Goal: Transaction & Acquisition: Purchase product/service

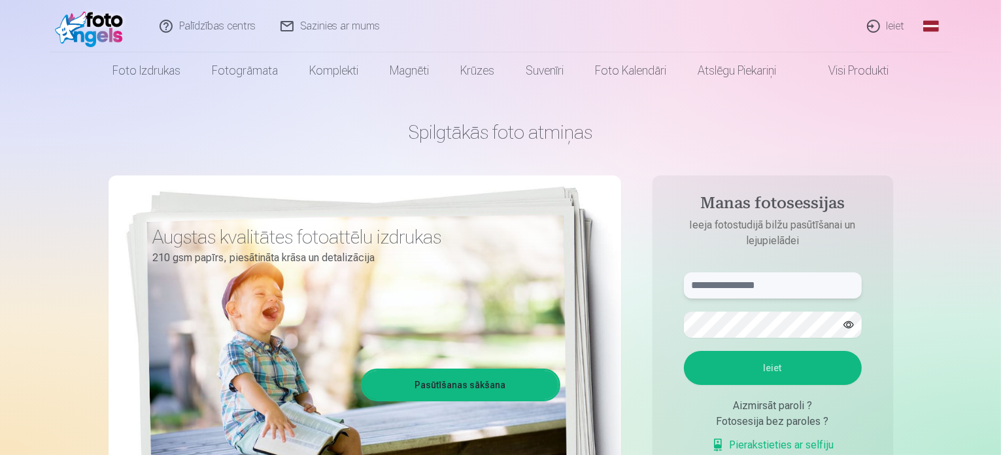
click at [763, 295] on input "text" at bounding box center [773, 285] width 178 height 26
type input "**********"
click at [772, 368] on button "Ieiet" at bounding box center [773, 368] width 178 height 34
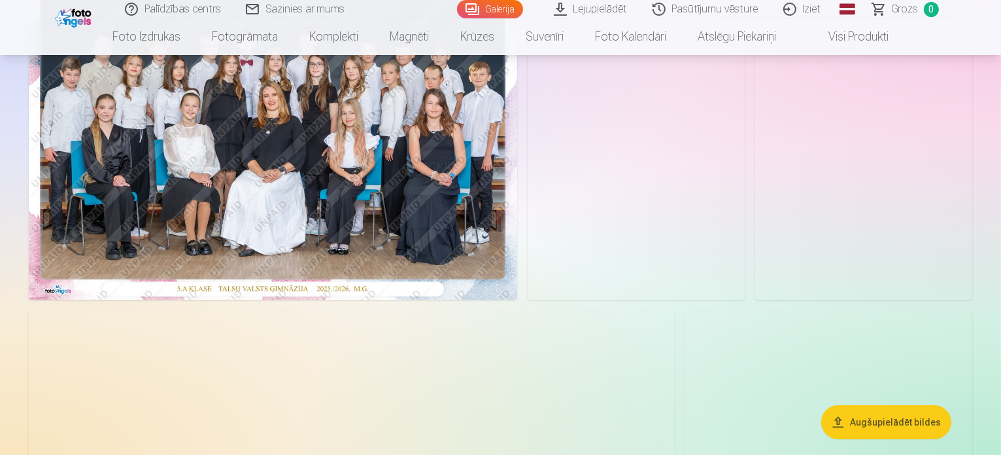
scroll to position [136, 0]
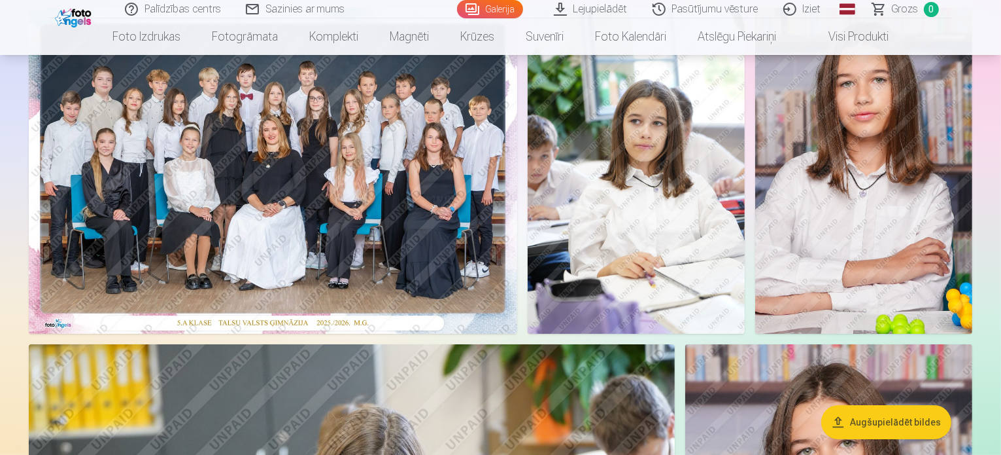
click at [380, 222] on img at bounding box center [273, 171] width 489 height 326
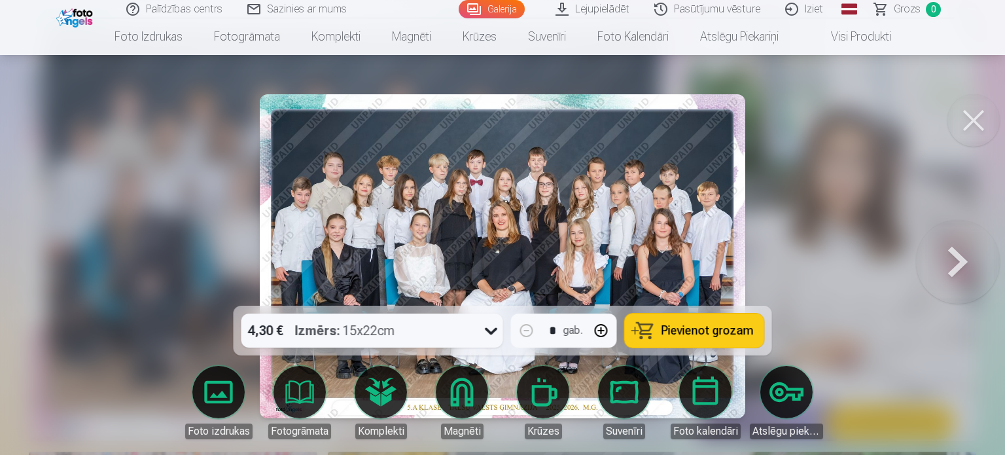
click at [698, 331] on span "Pievienot grozam" at bounding box center [707, 330] width 92 height 12
click at [971, 116] on button at bounding box center [973, 120] width 52 height 52
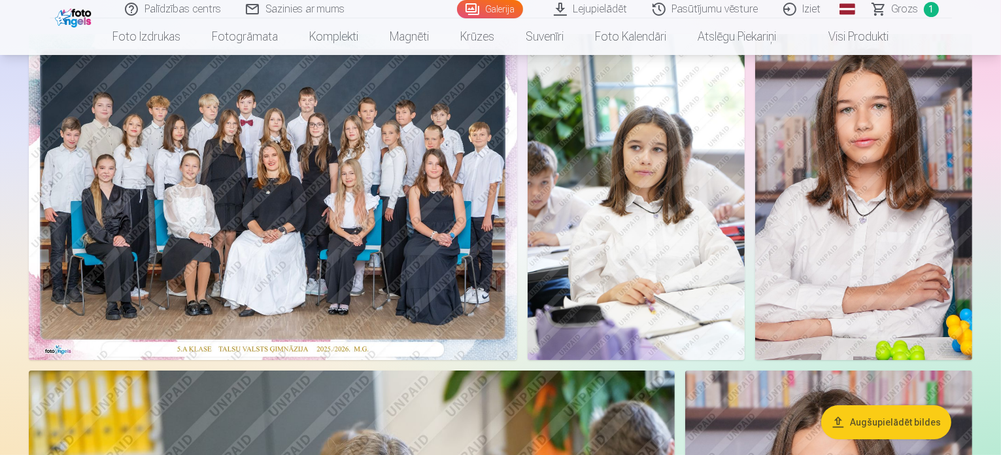
scroll to position [110, 0]
click at [745, 240] on img at bounding box center [636, 197] width 217 height 326
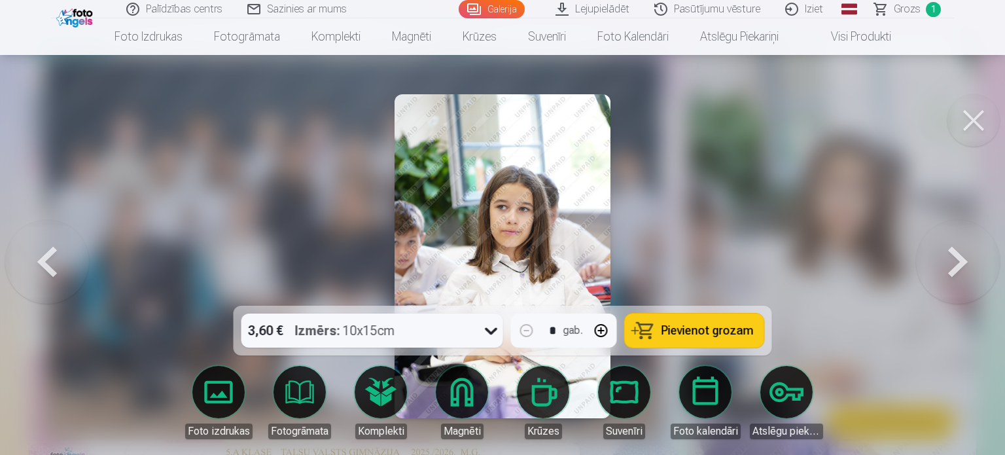
click at [597, 326] on button "button" at bounding box center [600, 330] width 31 height 31
click at [710, 334] on span "Pievienot grozam" at bounding box center [707, 330] width 92 height 12
type input "*"
click at [974, 121] on button at bounding box center [973, 120] width 52 height 52
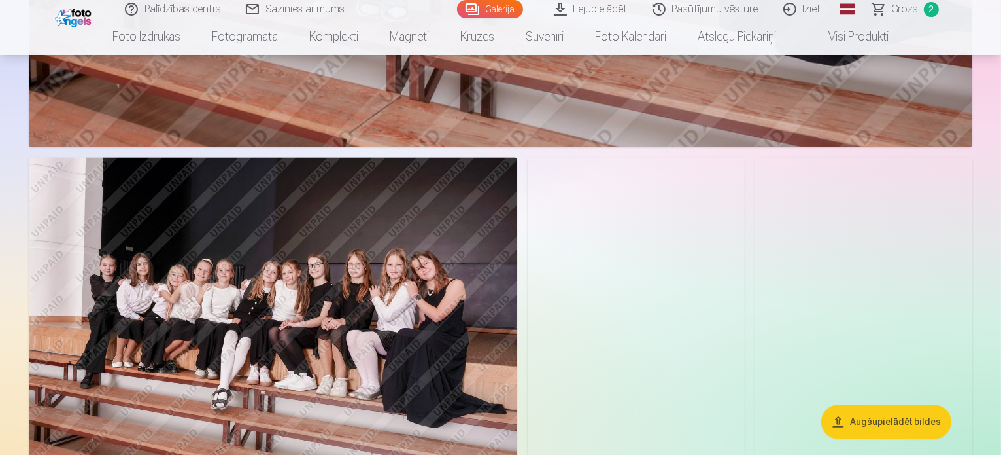
scroll to position [2582, 0]
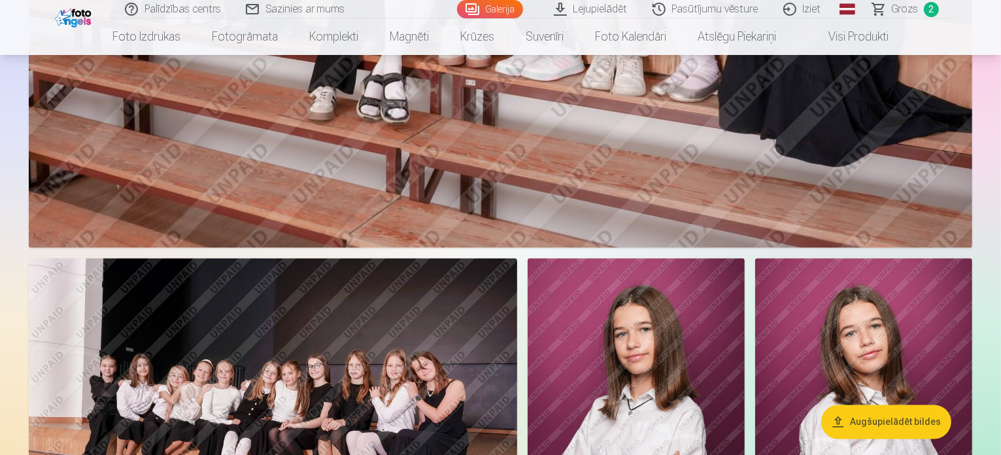
click at [371, 324] on img at bounding box center [273, 421] width 489 height 326
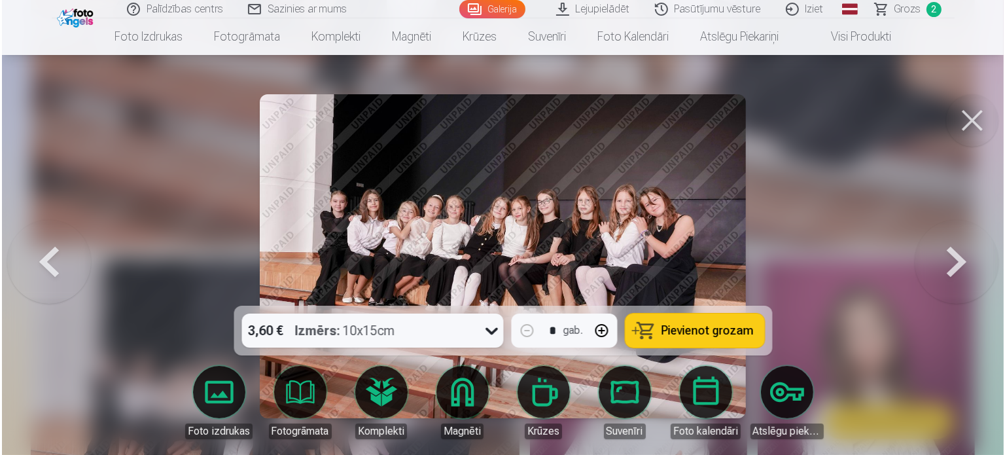
scroll to position [2588, 0]
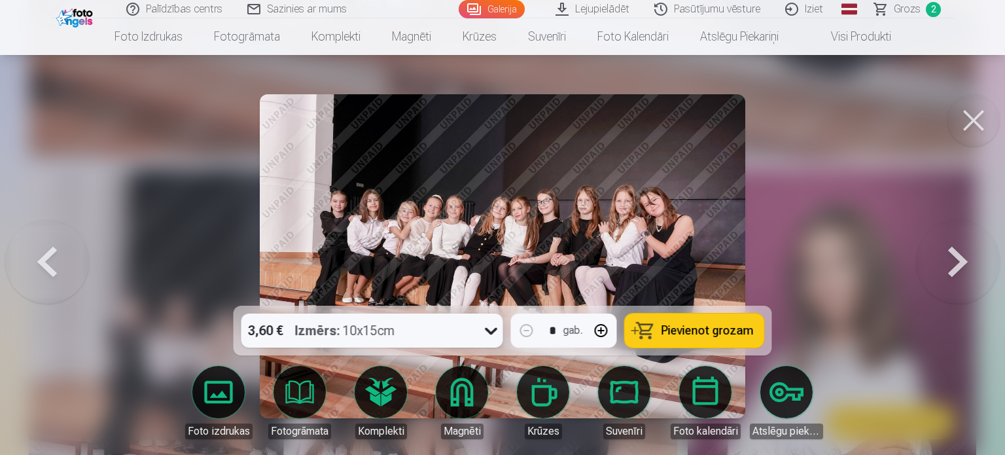
click at [676, 338] on button "Pievienot grozam" at bounding box center [694, 330] width 139 height 34
click at [981, 114] on button at bounding box center [973, 120] width 52 height 52
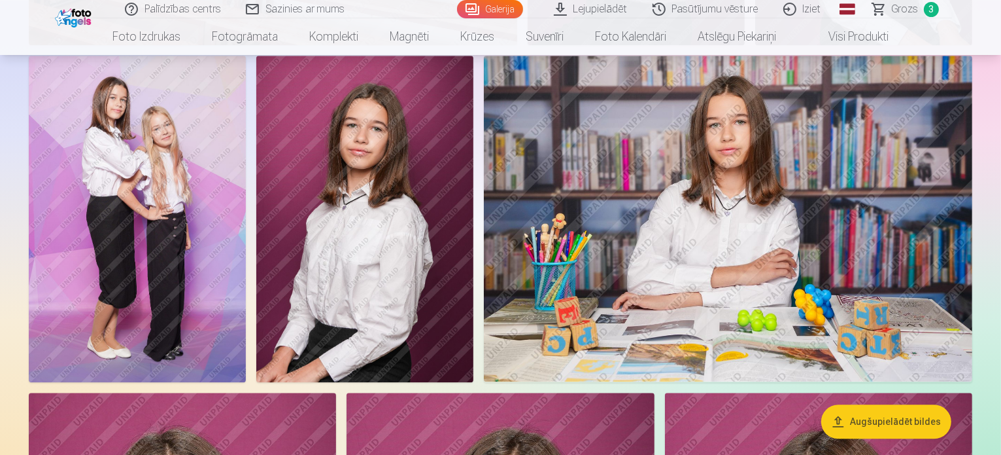
click at [246, 334] on img at bounding box center [137, 219] width 217 height 326
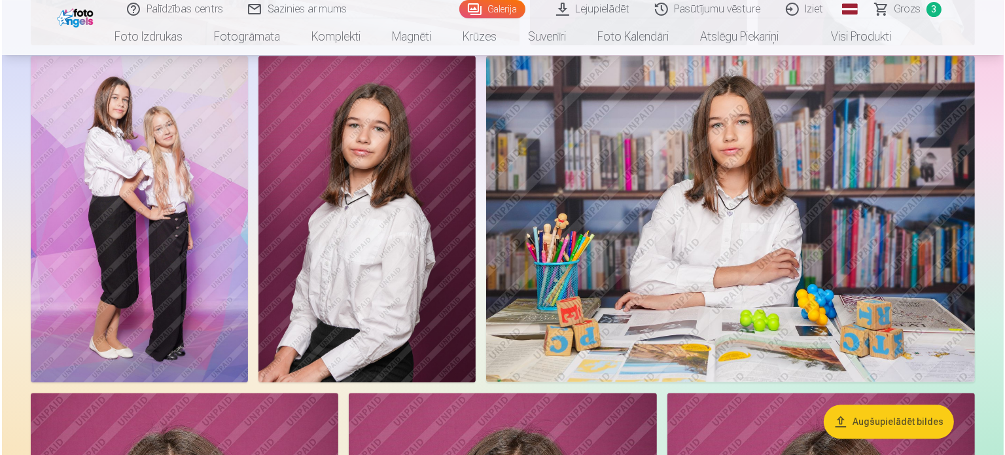
scroll to position [3129, 0]
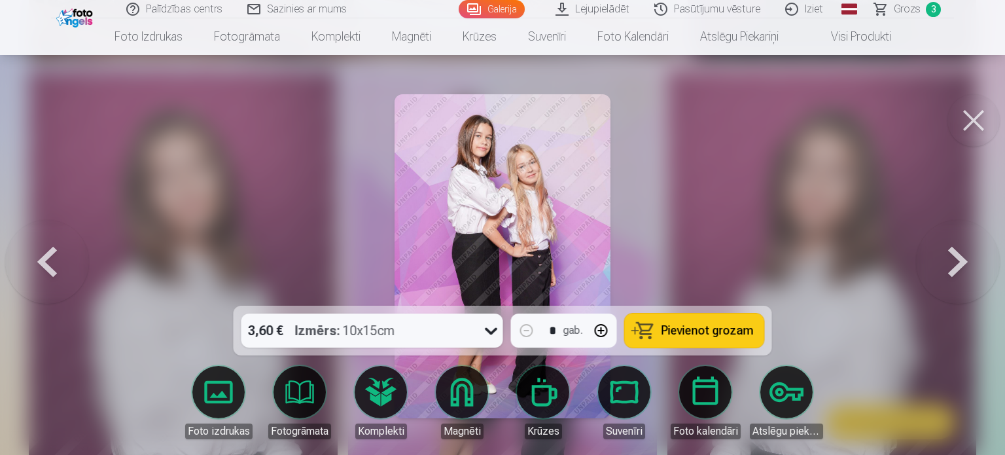
click at [696, 321] on button "Pievienot grozam" at bounding box center [694, 330] width 139 height 34
click at [971, 118] on button at bounding box center [973, 120] width 52 height 52
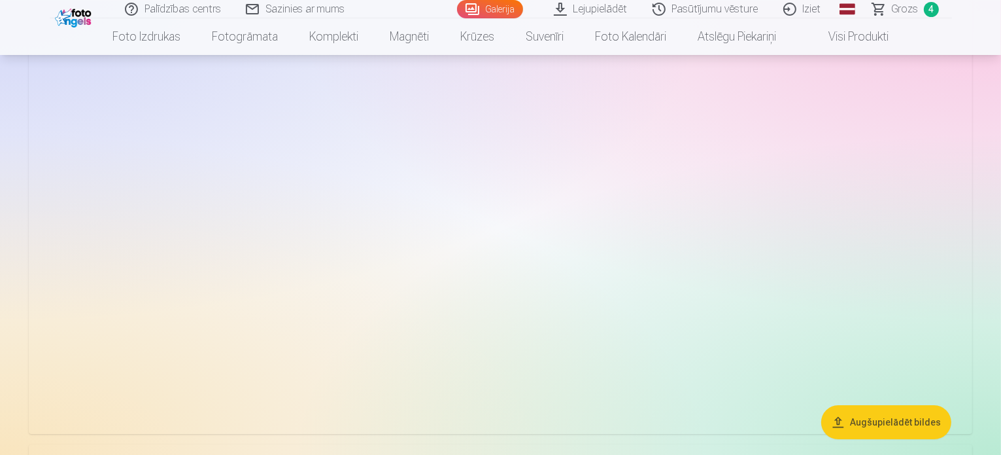
scroll to position [4171, 0]
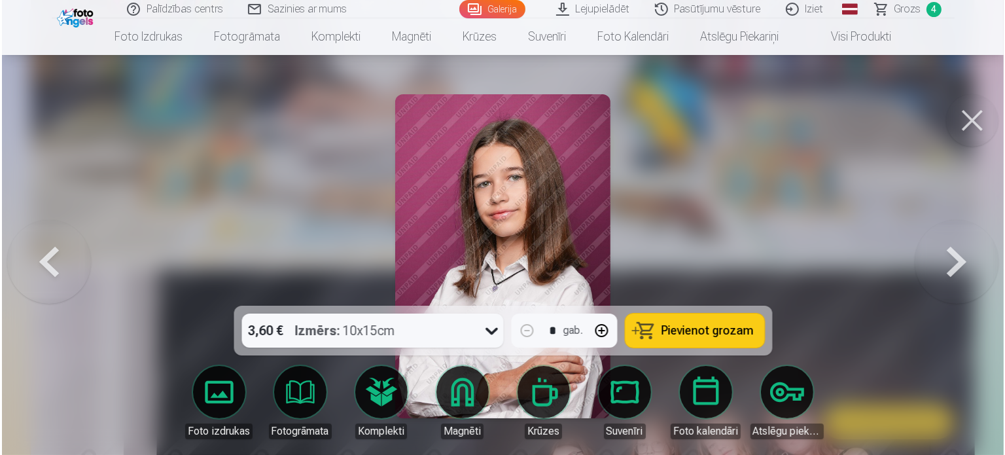
scroll to position [4369, 0]
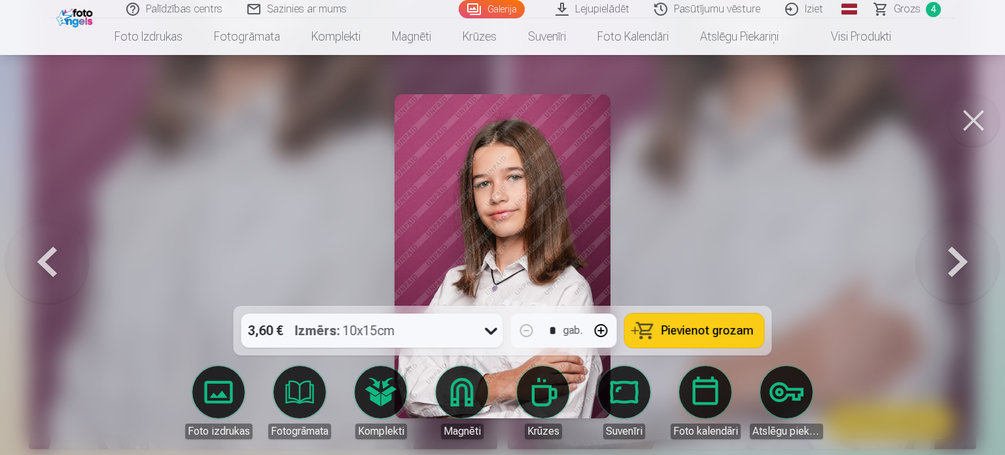
click at [651, 326] on button "Pievienot grozam" at bounding box center [694, 330] width 139 height 34
click at [967, 116] on button at bounding box center [973, 120] width 52 height 52
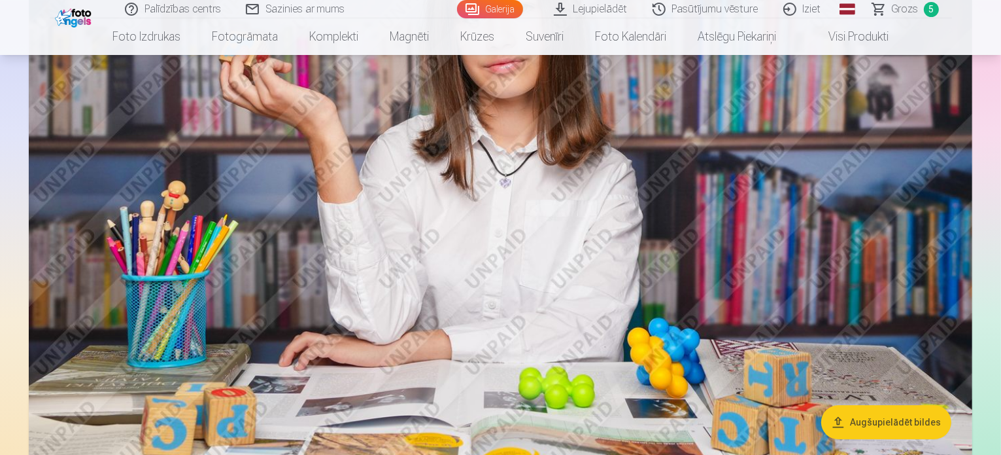
scroll to position [4097, 0]
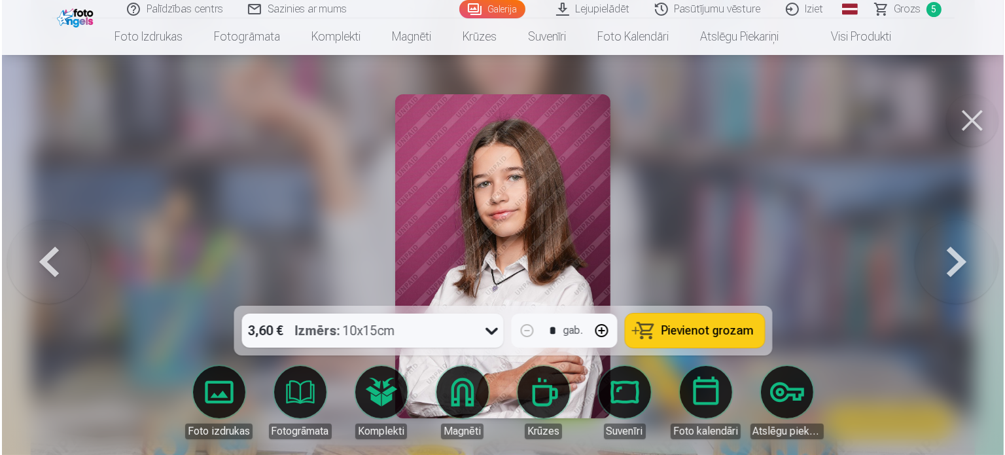
scroll to position [4110, 0]
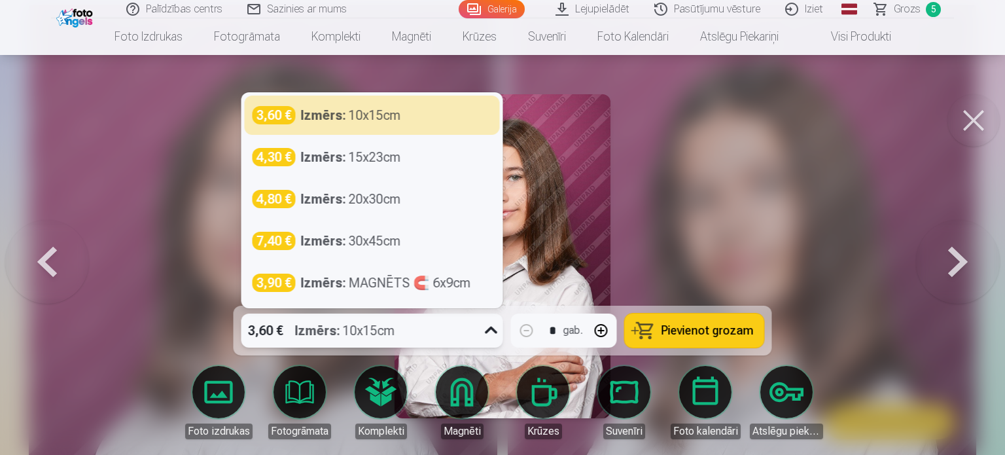
click at [367, 333] on div "Izmērs : 10x15cm" at bounding box center [345, 330] width 100 height 34
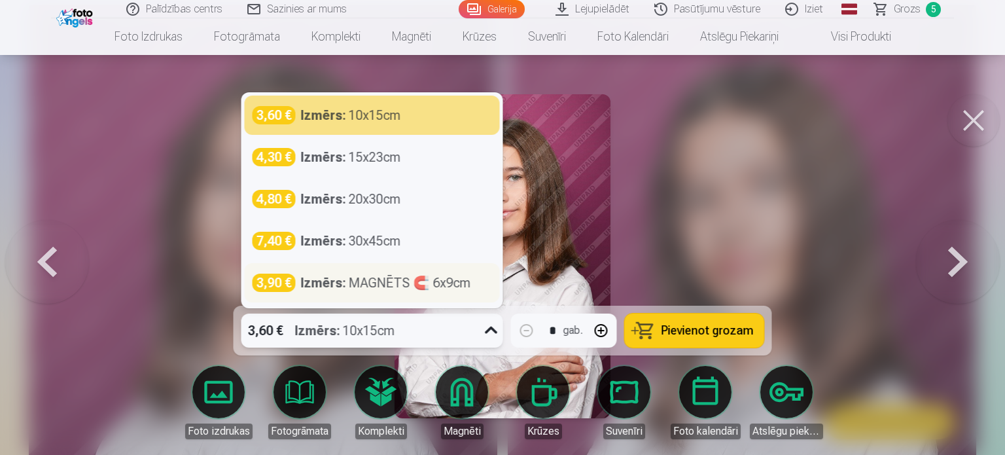
click at [389, 286] on div "Izmērs : MAGNĒTS 🧲 6x9cm" at bounding box center [386, 282] width 170 height 18
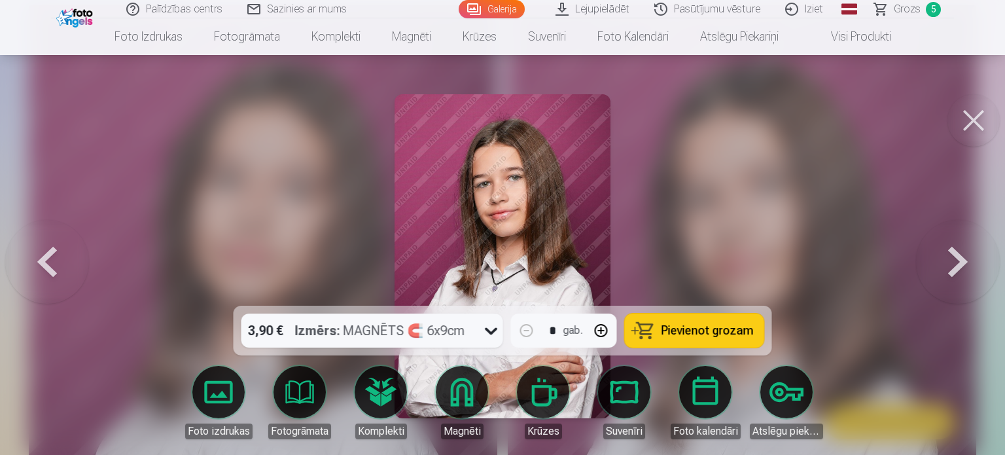
click at [682, 330] on span "Pievienot grozam" at bounding box center [707, 330] width 92 height 12
click at [911, 13] on span "Grozs" at bounding box center [906, 9] width 27 height 16
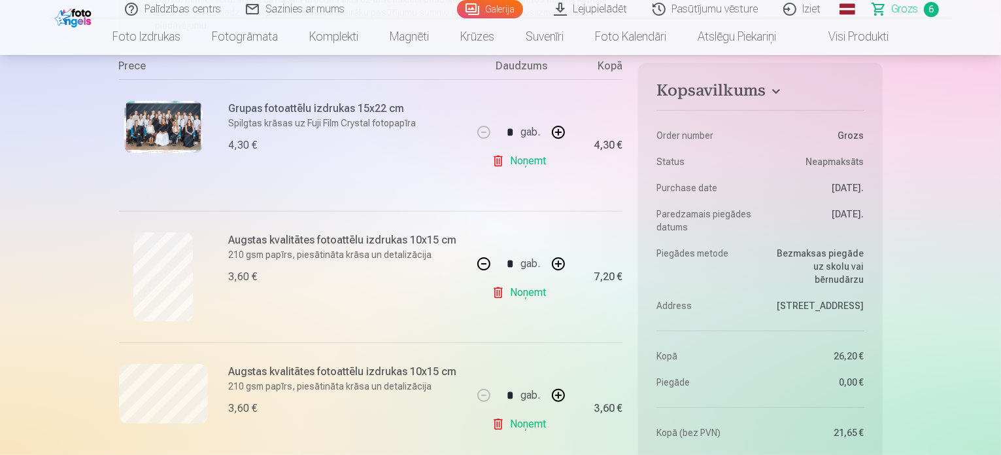
scroll to position [255, 0]
click at [486, 261] on button "button" at bounding box center [483, 264] width 31 height 31
type input "*"
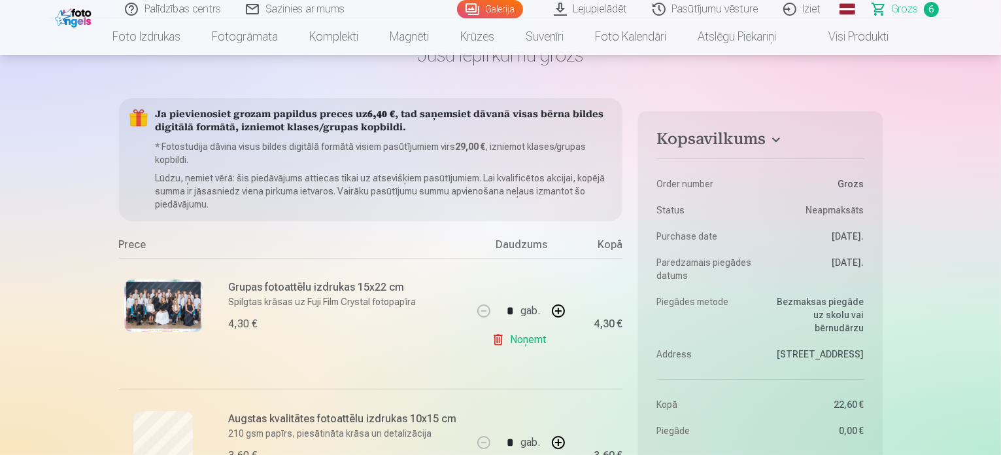
scroll to position [56, 0]
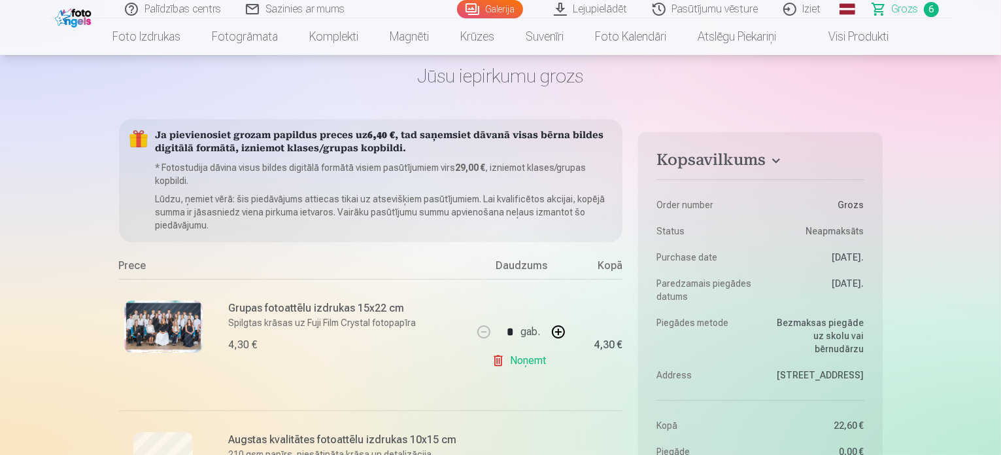
click at [499, 5] on link "Galerija" at bounding box center [490, 9] width 66 height 18
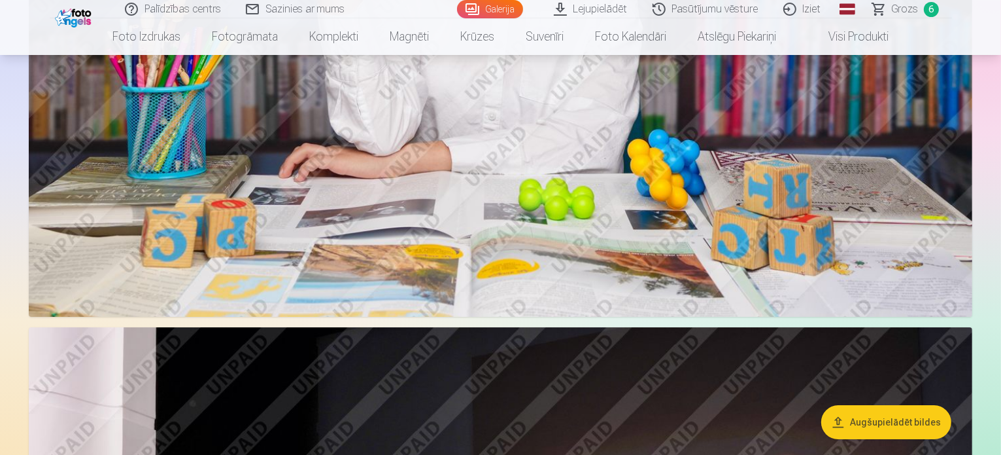
scroll to position [4296, 0]
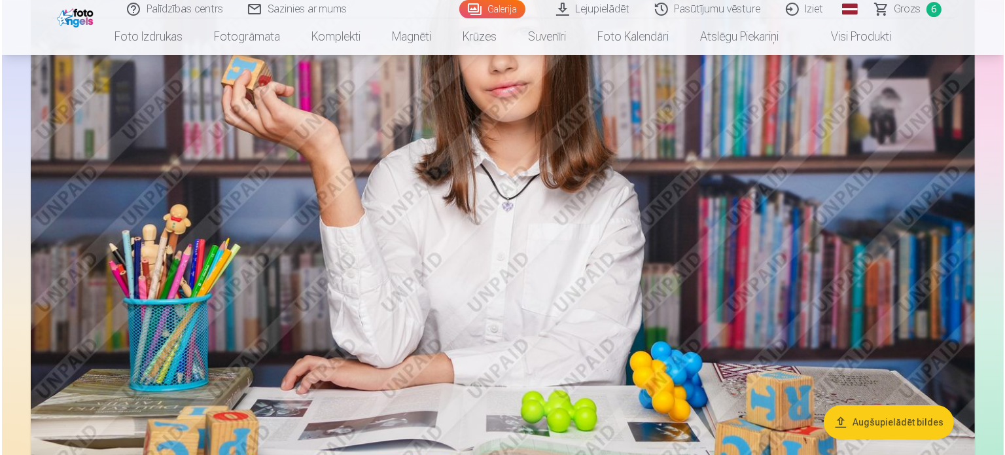
scroll to position [4097, 0]
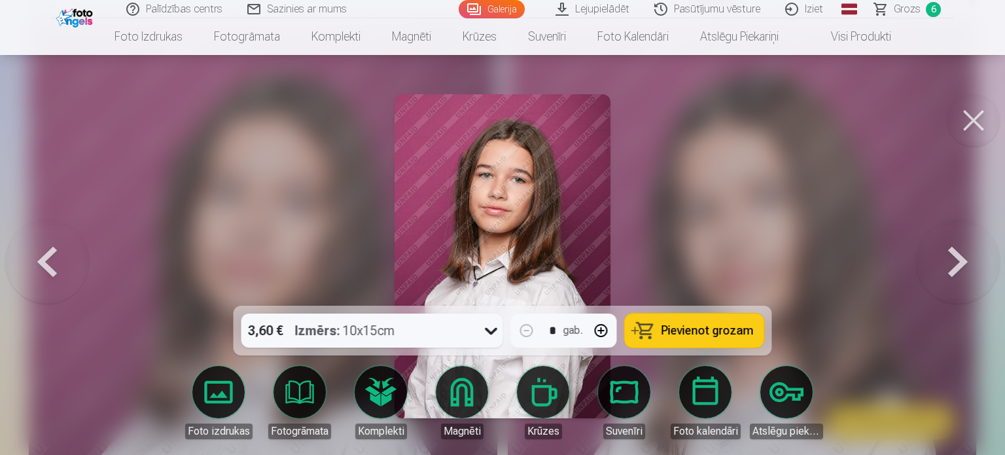
click at [716, 324] on span "Pievienot grozam" at bounding box center [707, 330] width 92 height 12
click at [897, 7] on span "Grozs" at bounding box center [906, 9] width 27 height 16
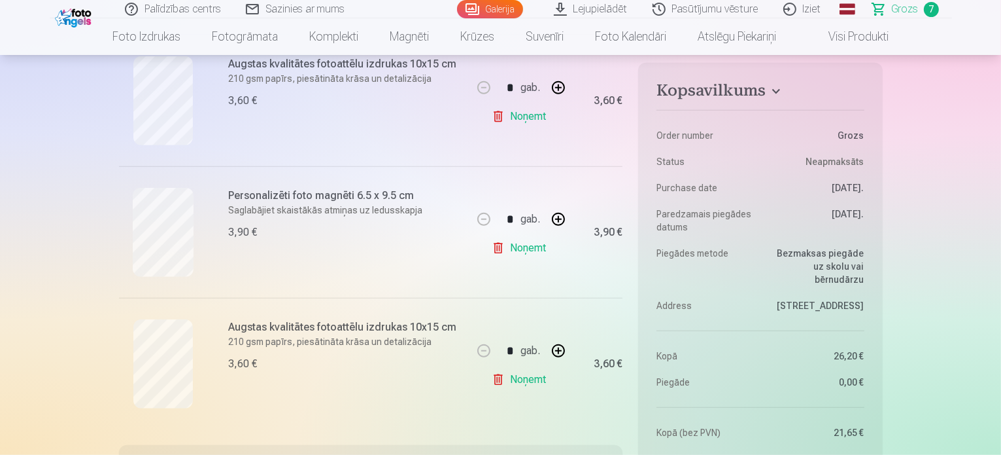
scroll to position [827, 0]
click at [501, 12] on link "Galerija" at bounding box center [490, 9] width 66 height 18
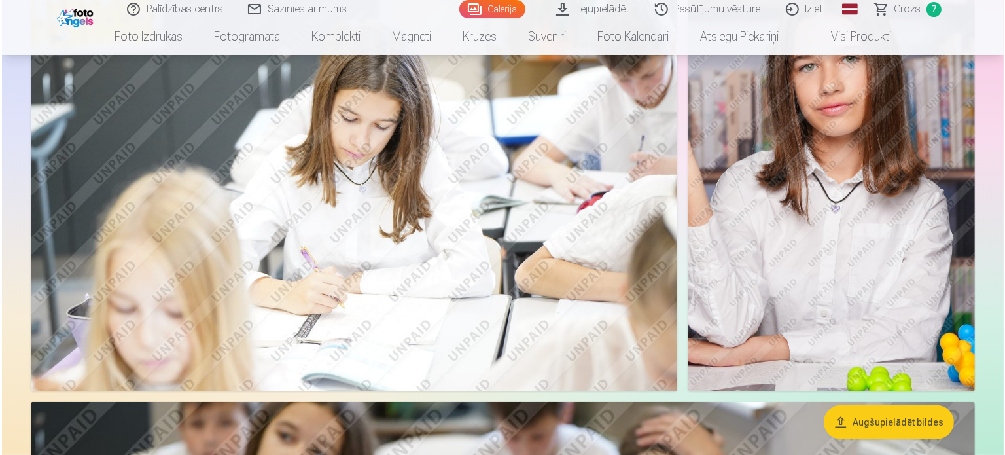
scroll to position [519, 0]
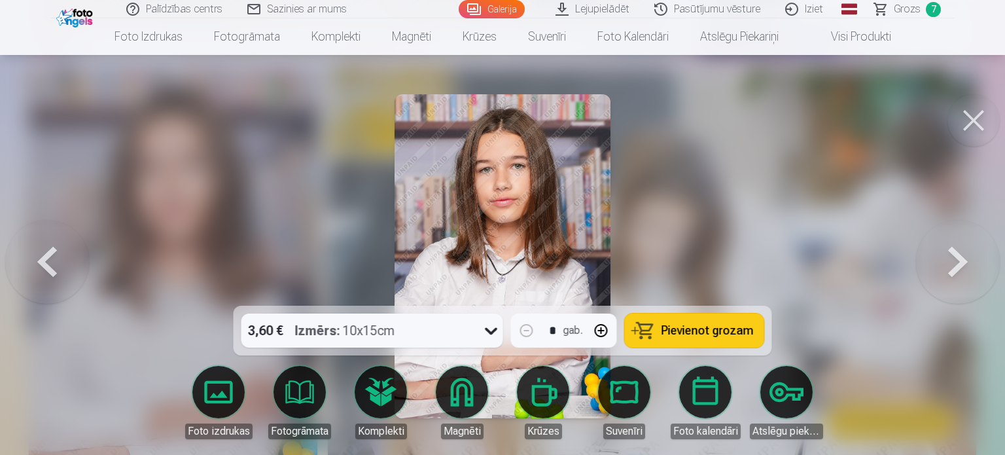
click at [681, 329] on span "Pievienot grozam" at bounding box center [707, 330] width 92 height 12
click at [498, 7] on link "Galerija" at bounding box center [492, 9] width 66 height 18
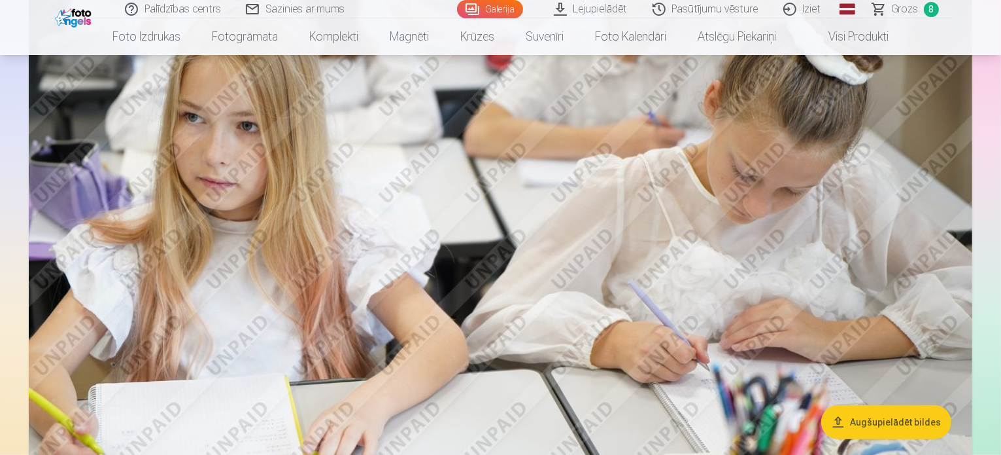
scroll to position [1046, 0]
click at [901, 11] on span "Grozs" at bounding box center [905, 9] width 27 height 16
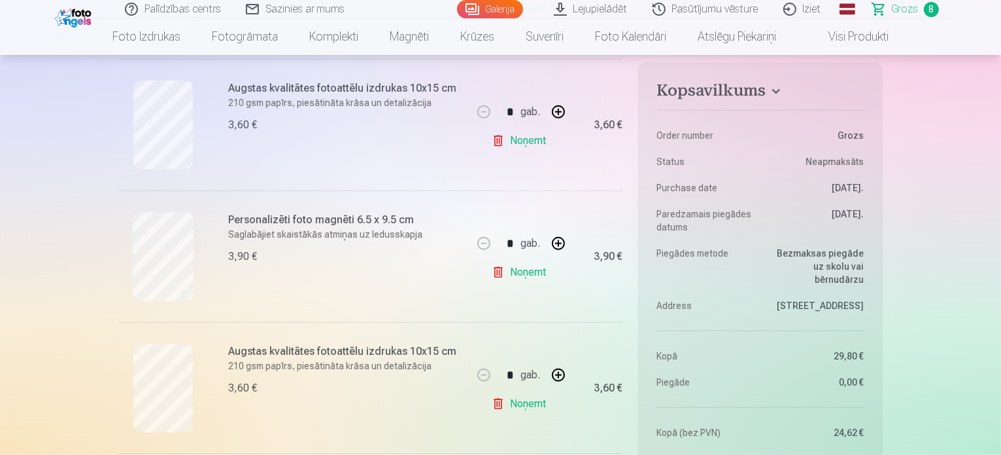
scroll to position [788, 0]
click at [530, 276] on link "Noņemt" at bounding box center [522, 273] width 60 height 26
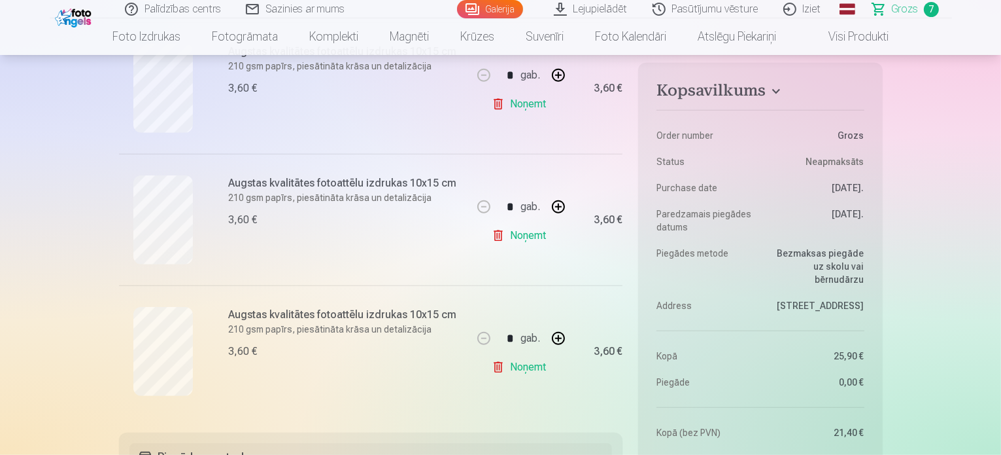
scroll to position [810, 0]
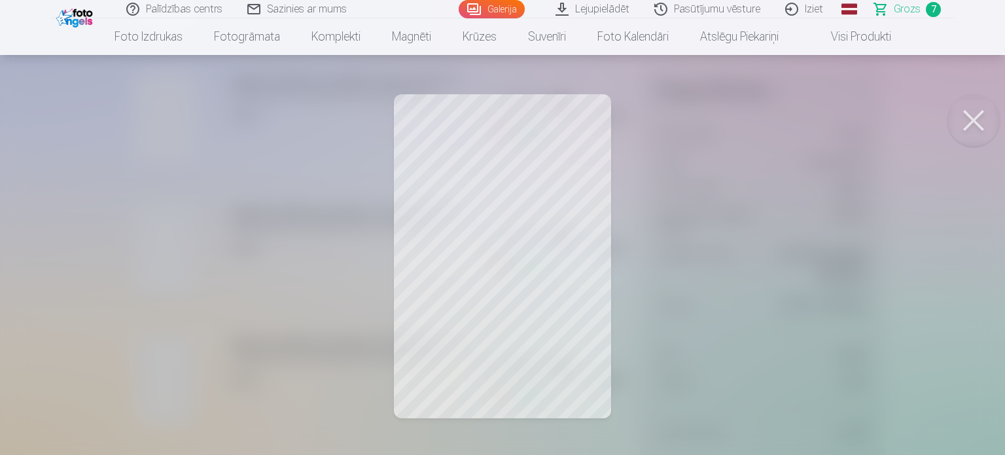
click at [982, 114] on button at bounding box center [973, 120] width 52 height 52
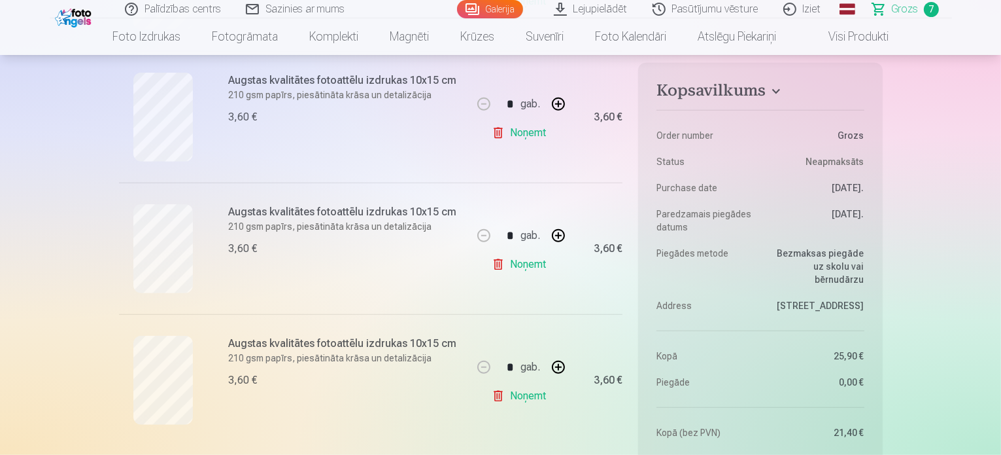
click at [494, 17] on link "Galerija" at bounding box center [490, 9] width 66 height 18
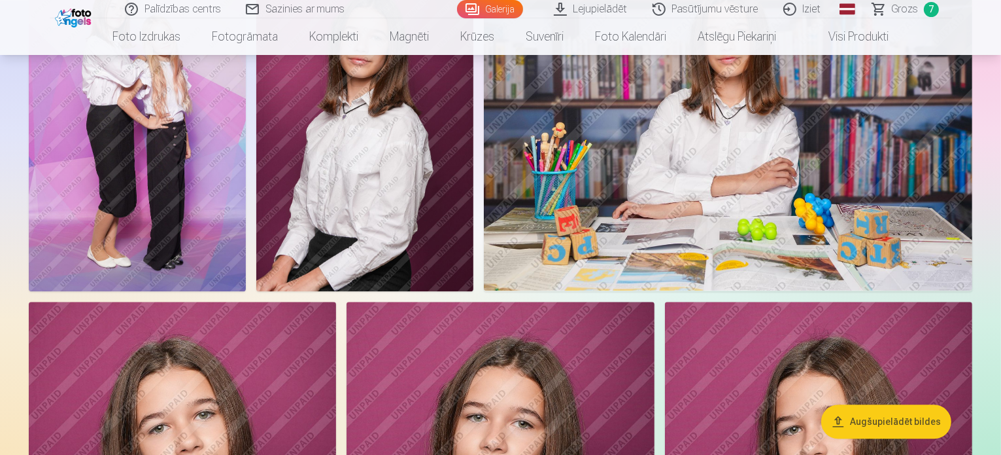
scroll to position [3210, 0]
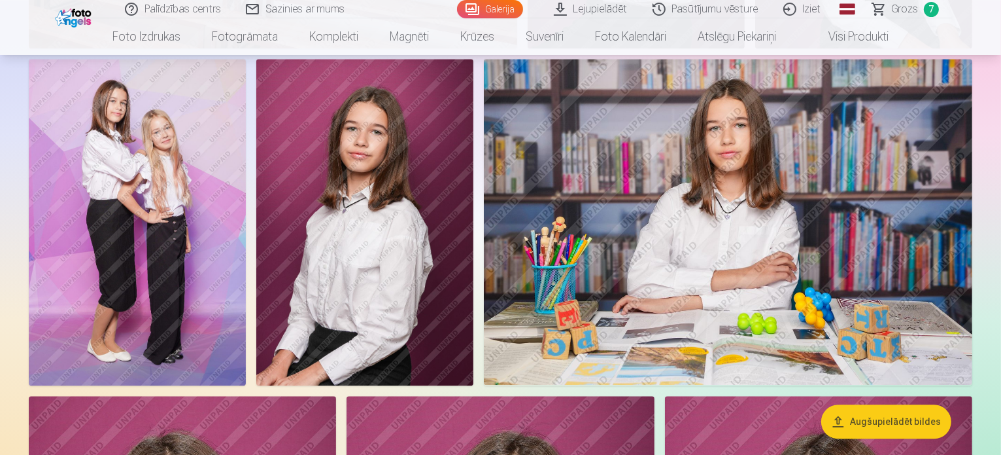
click at [474, 322] on img at bounding box center [364, 222] width 217 height 326
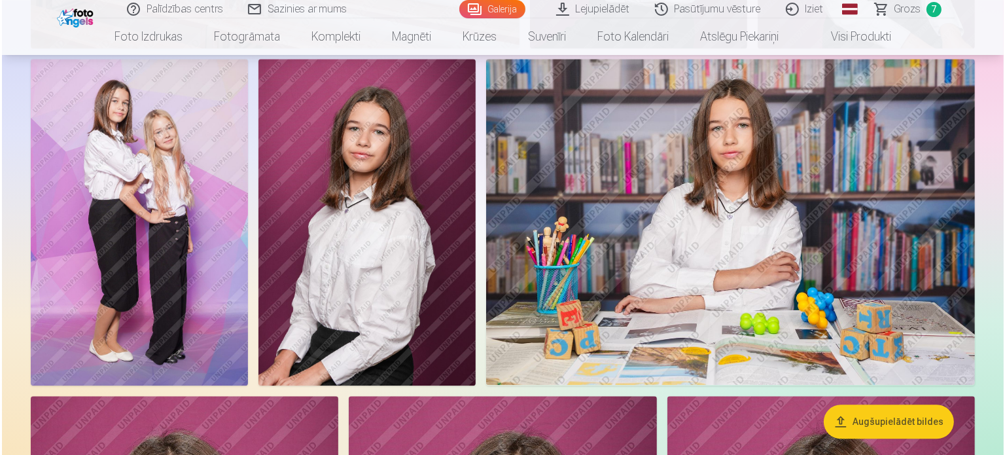
scroll to position [3126, 0]
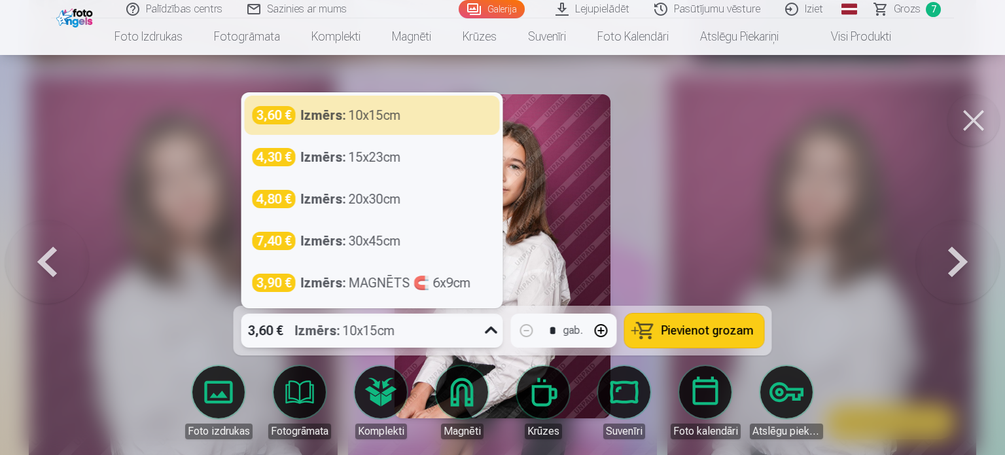
click at [391, 329] on div "Izmērs : 10x15cm" at bounding box center [345, 330] width 100 height 34
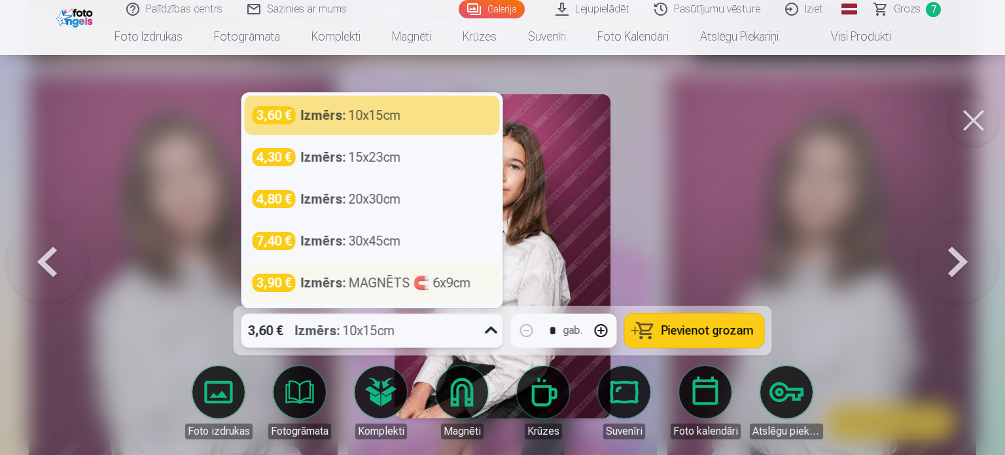
click at [377, 290] on div "Izmērs : MAGNĒTS 🧲 6x9cm" at bounding box center [386, 282] width 170 height 18
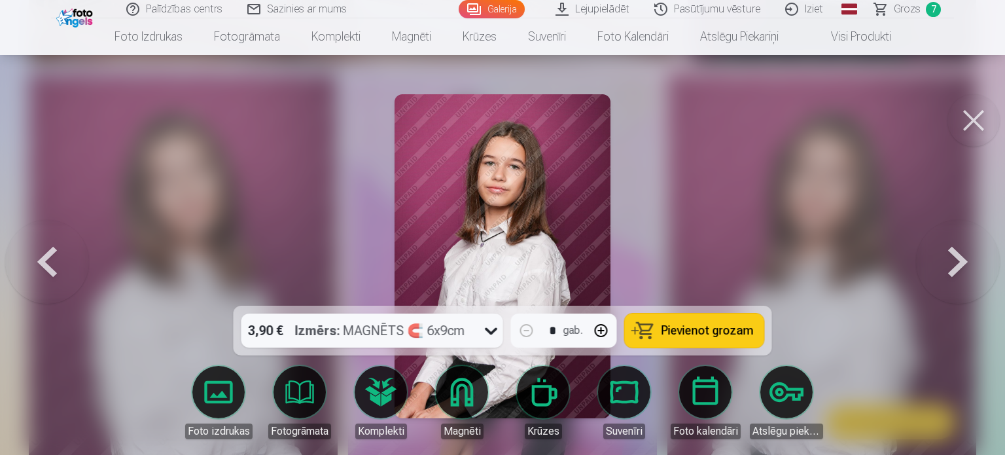
click at [680, 334] on span "Pievienot grozam" at bounding box center [707, 330] width 92 height 12
click at [911, 11] on span "Grozs" at bounding box center [906, 9] width 27 height 16
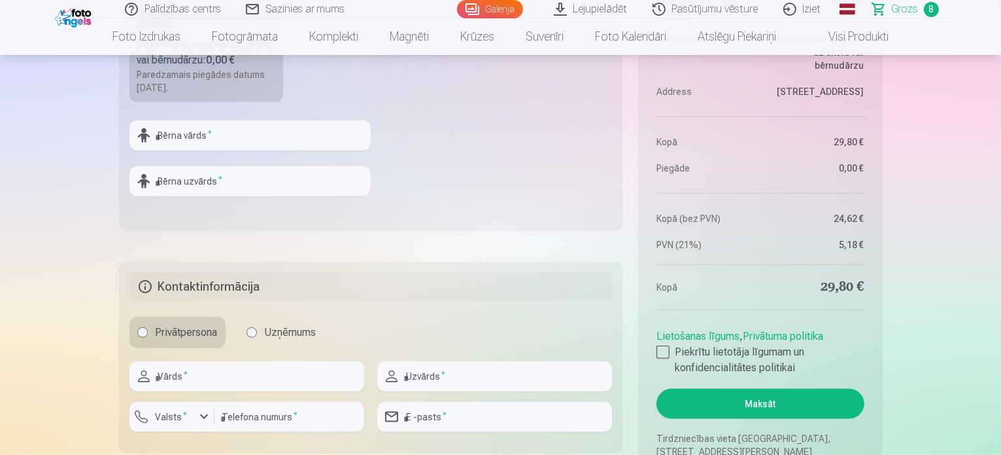
scroll to position [1470, 0]
click at [259, 137] on input "text" at bounding box center [250, 136] width 241 height 30
click at [258, 137] on input "*********" at bounding box center [250, 136] width 241 height 30
type input "*"
type input "*********"
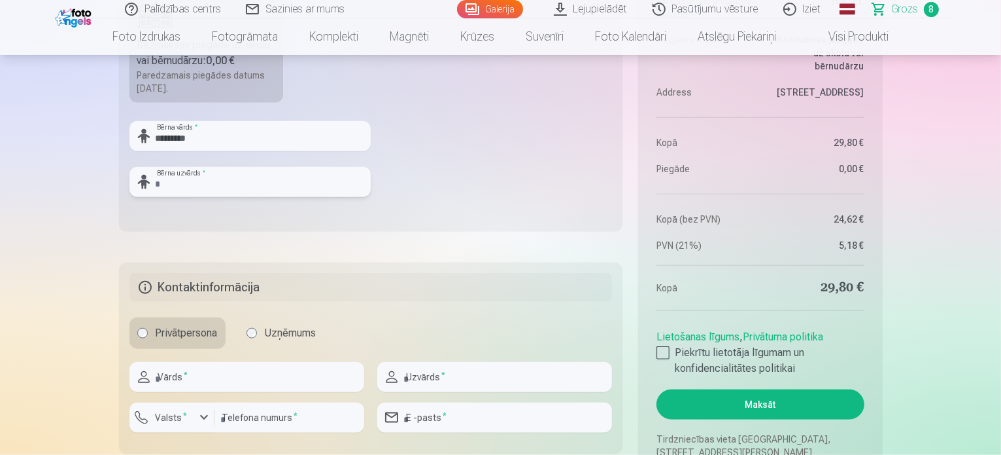
click at [261, 176] on input "text" at bounding box center [250, 182] width 241 height 30
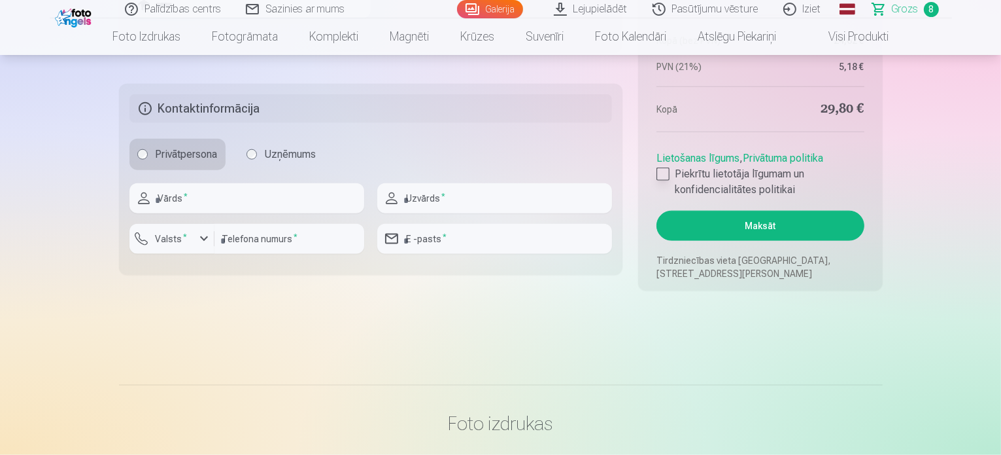
type input "*****"
click at [672, 179] on label "Piekrītu lietotāja līgumam un konfidencialitātes politikai" at bounding box center [760, 181] width 207 height 31
click at [284, 196] on input "text" at bounding box center [247, 198] width 235 height 30
type input "*******"
type input "******"
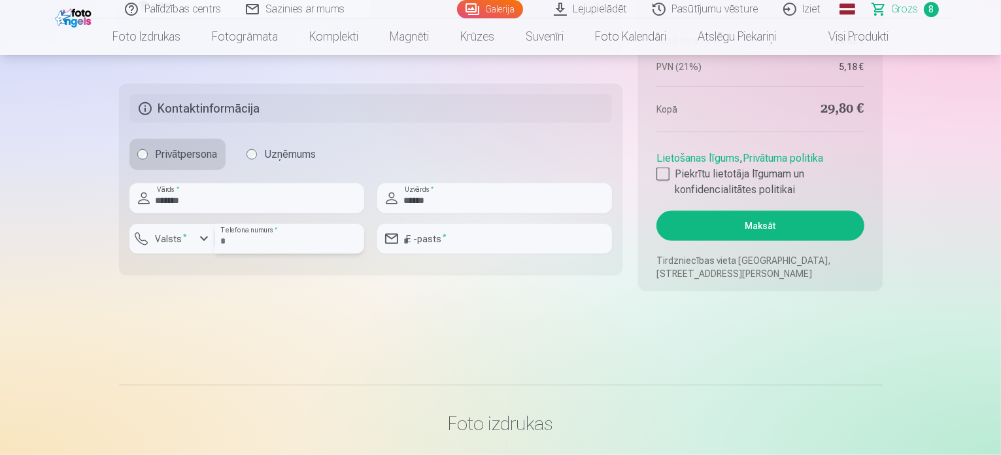
type input "********"
type input "**********"
click at [717, 217] on button "Maksāt" at bounding box center [760, 226] width 207 height 30
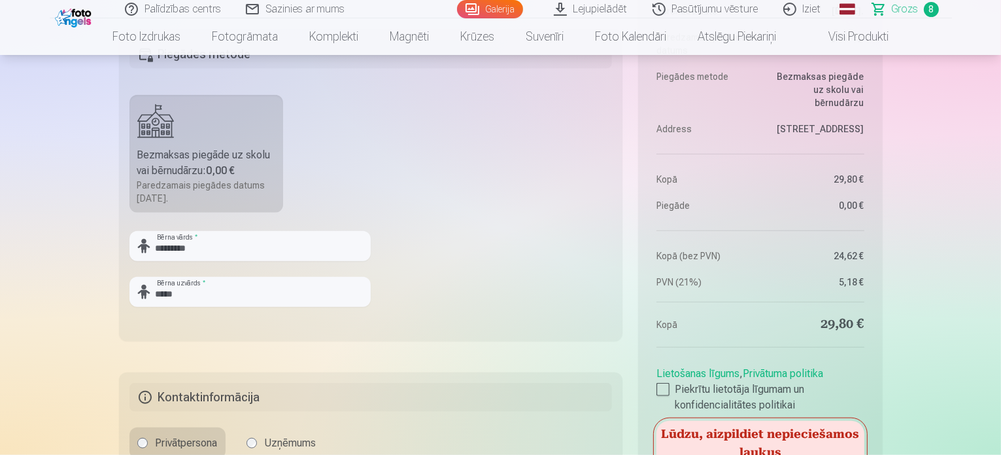
scroll to position [1504, 0]
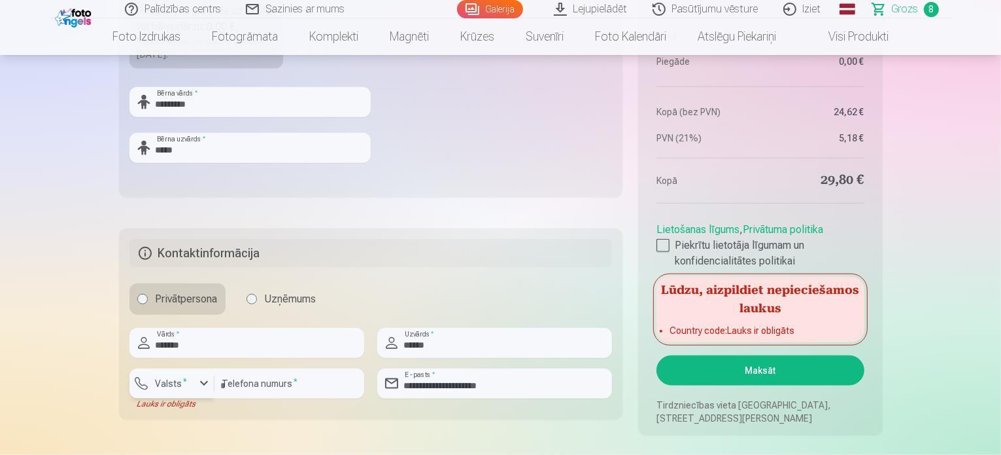
click at [179, 385] on label "Valsts *" at bounding box center [171, 383] width 43 height 13
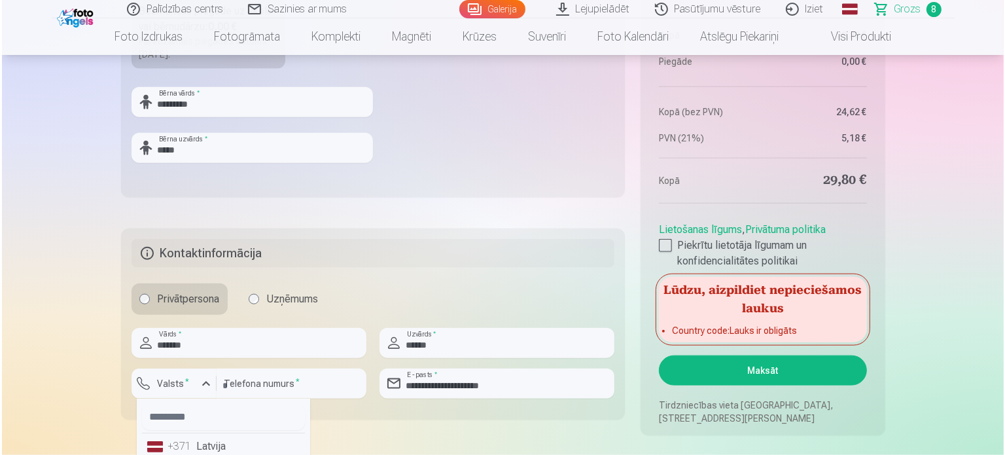
scroll to position [1507, 0]
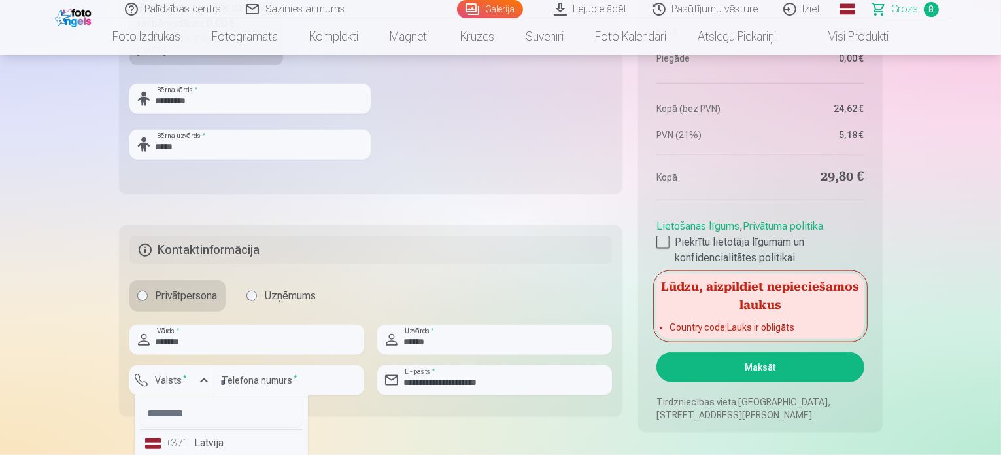
click at [199, 447] on li "+371 Latvija" at bounding box center [221, 443] width 163 height 26
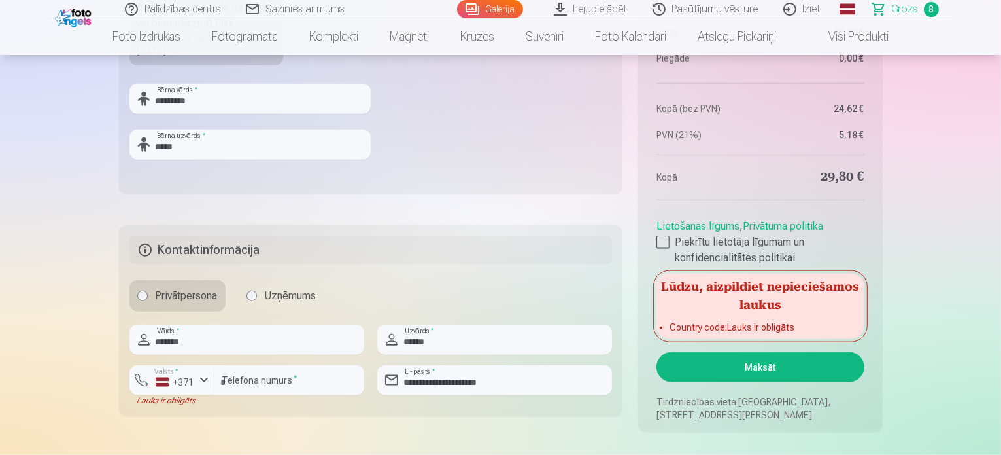
click at [751, 366] on button "Maksāt" at bounding box center [760, 367] width 207 height 30
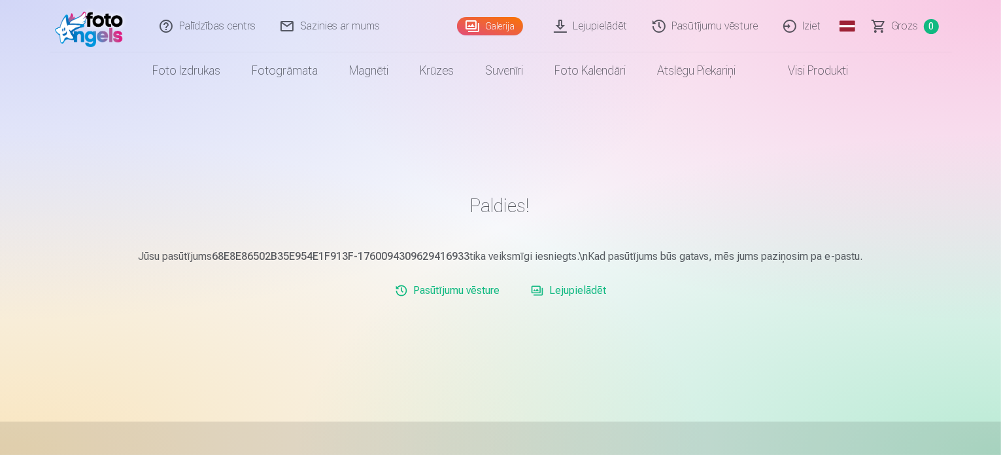
click at [581, 287] on link "Lejupielādēt" at bounding box center [569, 290] width 86 height 26
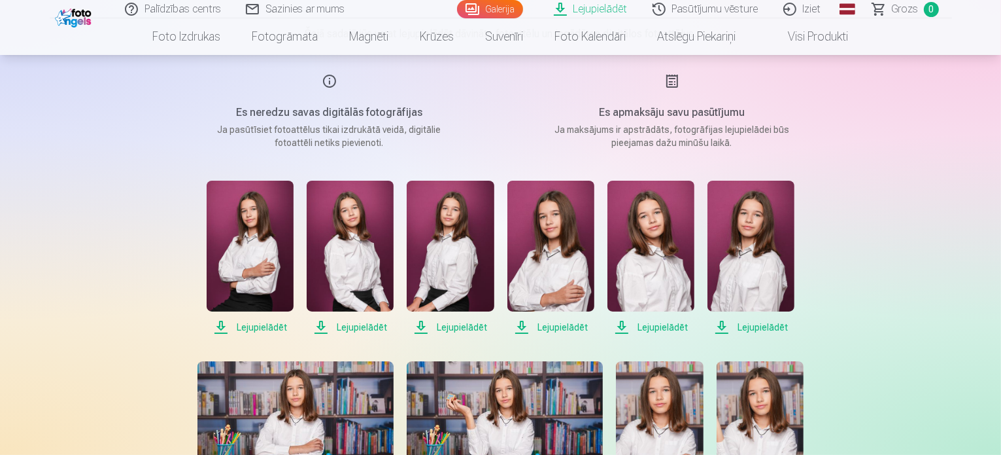
scroll to position [148, 0]
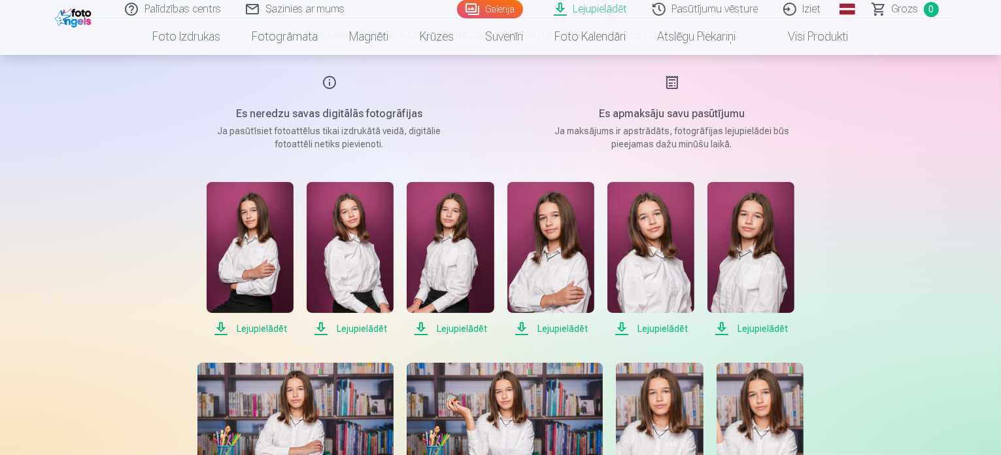
click at [249, 322] on span "Lejupielādēt" at bounding box center [250, 329] width 87 height 16
click at [368, 329] on span "Lejupielādēt" at bounding box center [350, 329] width 87 height 16
click at [473, 319] on link "Lejupielādēt" at bounding box center [450, 259] width 87 height 154
click at [559, 319] on link "Lejupielādēt" at bounding box center [551, 259] width 87 height 154
click at [667, 328] on span "Lejupielādēt" at bounding box center [651, 329] width 87 height 16
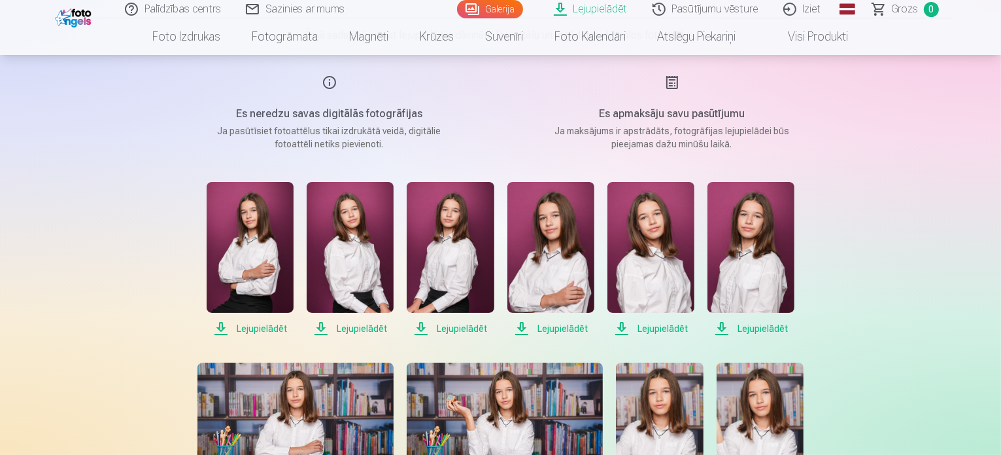
click at [760, 324] on span "Lejupielādēt" at bounding box center [751, 329] width 87 height 16
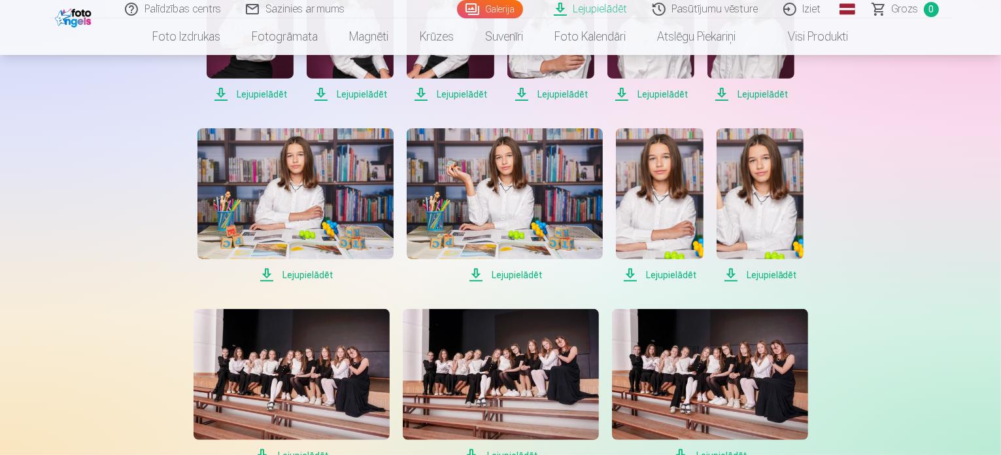
scroll to position [382, 0]
click at [326, 274] on span "Lejupielādēt" at bounding box center [296, 275] width 196 height 16
click at [523, 279] on span "Lejupielādēt" at bounding box center [505, 275] width 196 height 16
click at [670, 271] on span "Lejupielādēt" at bounding box center [659, 275] width 87 height 16
click at [765, 267] on span "Lejupielādēt" at bounding box center [760, 275] width 87 height 16
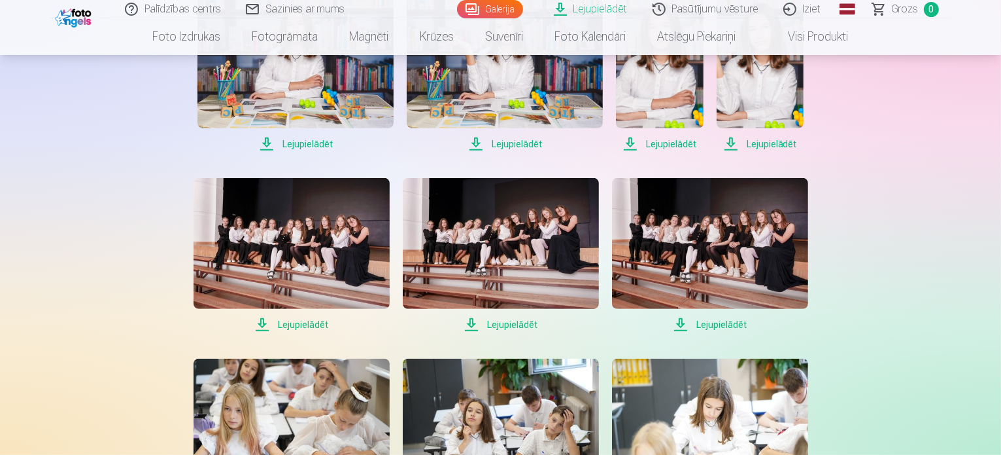
scroll to position [513, 0]
click at [309, 326] on span "Lejupielādēt" at bounding box center [292, 325] width 196 height 16
click at [513, 322] on span "Lejupielādēt" at bounding box center [501, 325] width 196 height 16
click at [716, 321] on span "Lejupielādēt" at bounding box center [710, 325] width 196 height 16
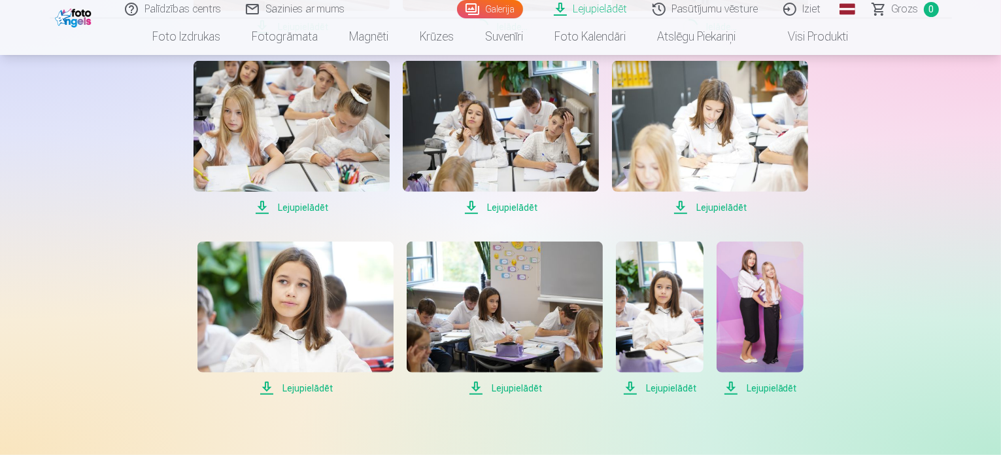
scroll to position [808, 0]
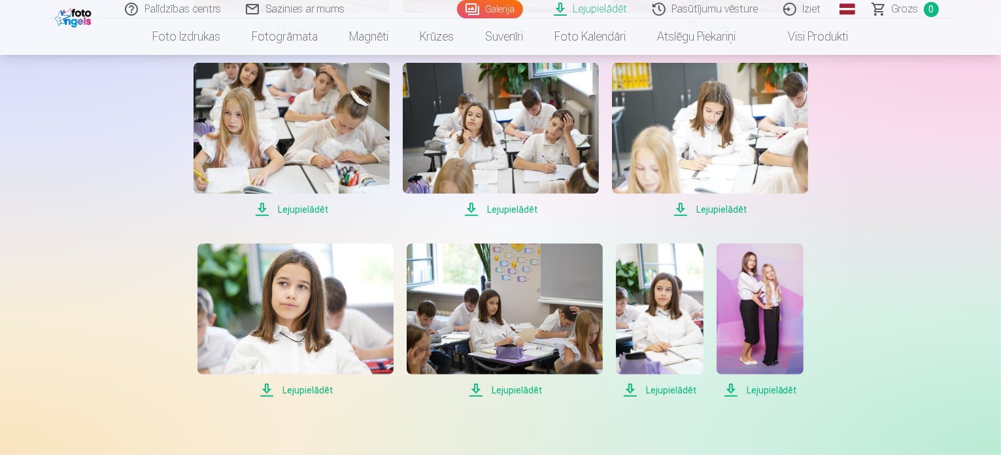
click at [298, 213] on span "Lejupielādēt" at bounding box center [292, 209] width 196 height 16
click at [519, 214] on span "Lejupielādēt" at bounding box center [501, 209] width 196 height 16
click at [716, 209] on span "Lejupielādēt" at bounding box center [710, 209] width 196 height 16
click at [317, 386] on span "Lejupielādēt" at bounding box center [296, 390] width 196 height 16
click at [523, 389] on span "Lejupielādēt" at bounding box center [505, 390] width 196 height 16
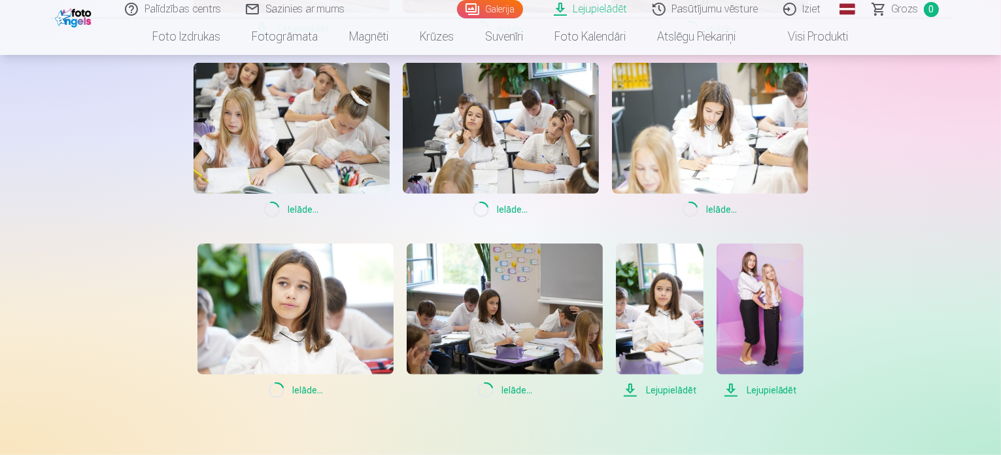
click at [672, 390] on span "Lejupielādēt" at bounding box center [659, 390] width 87 height 16
click at [774, 387] on span "Lejupielādēt" at bounding box center [760, 390] width 87 height 16
